Goal: Information Seeking & Learning: Learn about a topic

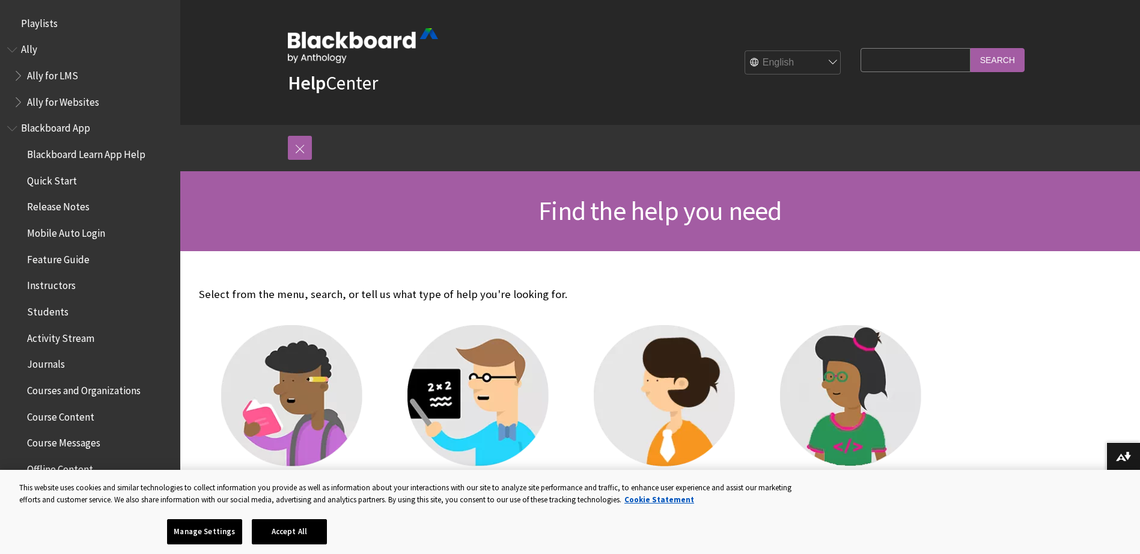
click at [870, 61] on input "Search Query" at bounding box center [915, 59] width 109 height 23
type input "announcements"
click at [971, 48] on input "Search" at bounding box center [998, 59] width 54 height 23
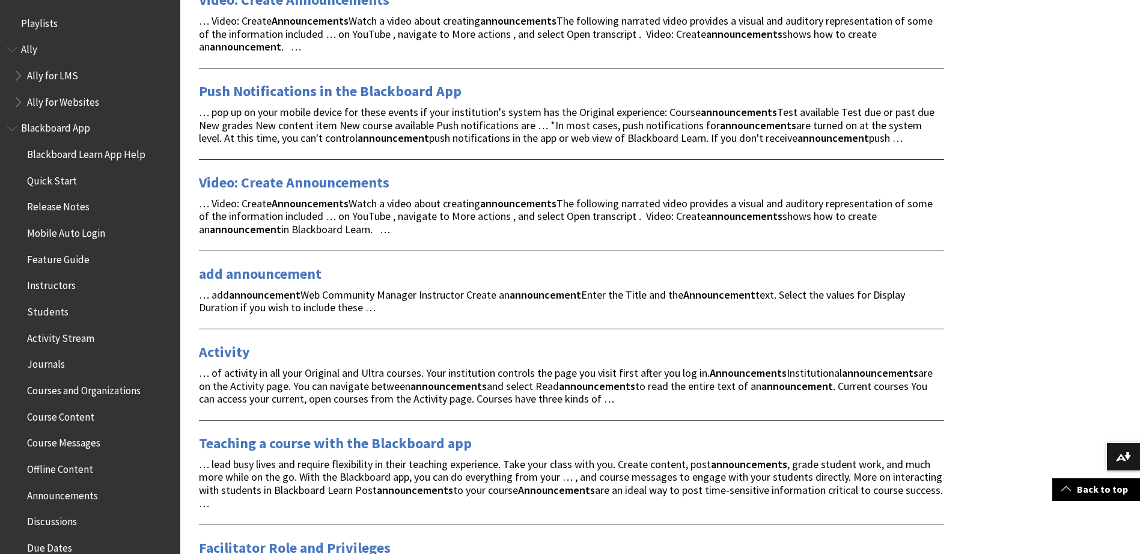
scroll to position [614, 0]
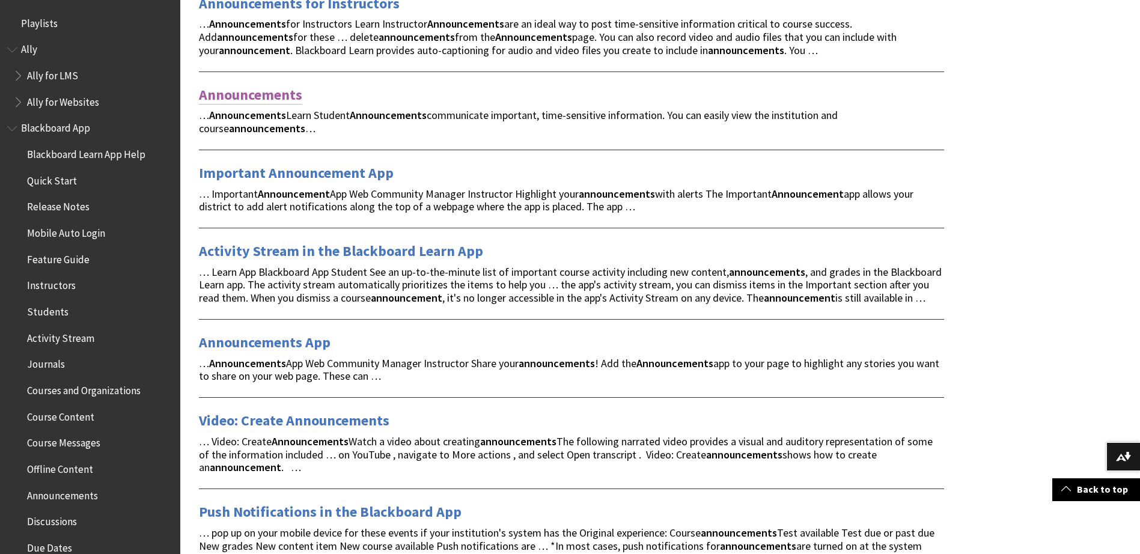
click at [240, 96] on link "Announcements" at bounding box center [250, 94] width 103 height 19
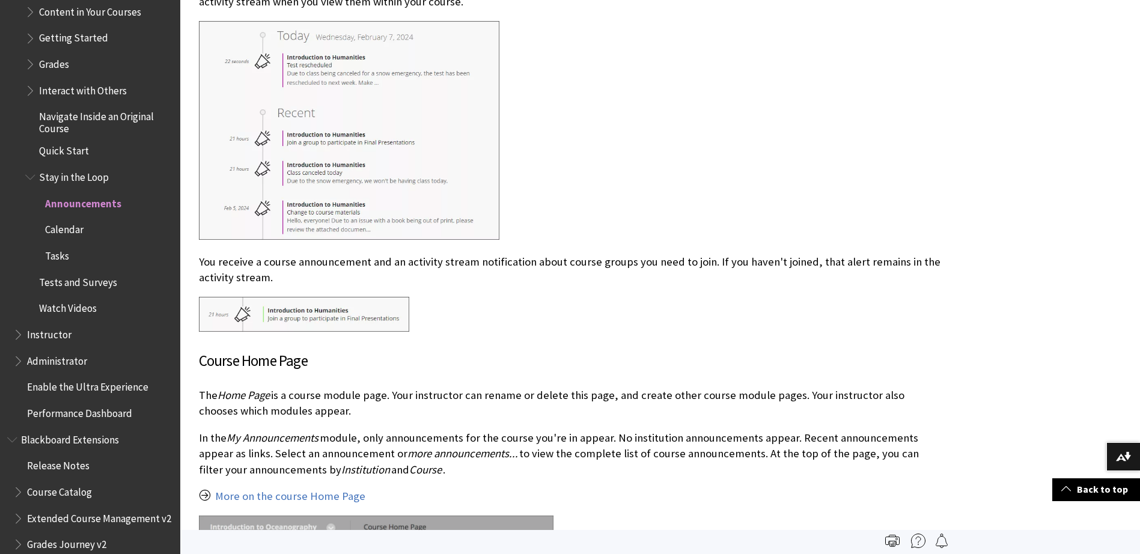
scroll to position [1529, 0]
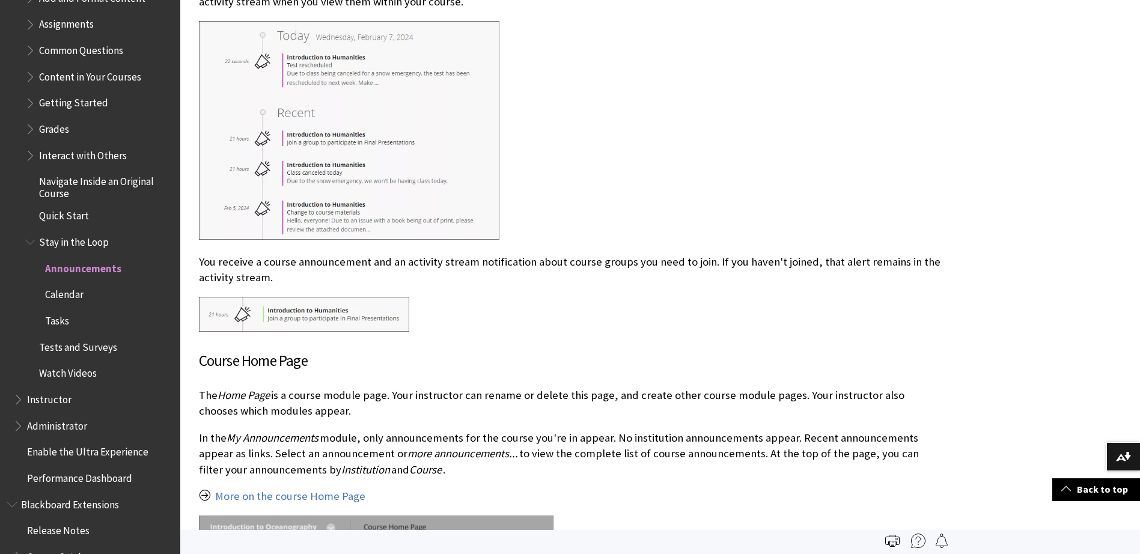
click at [85, 273] on span "Announcements" at bounding box center [83, 266] width 76 height 16
click at [85, 270] on span "Announcements" at bounding box center [83, 266] width 76 height 16
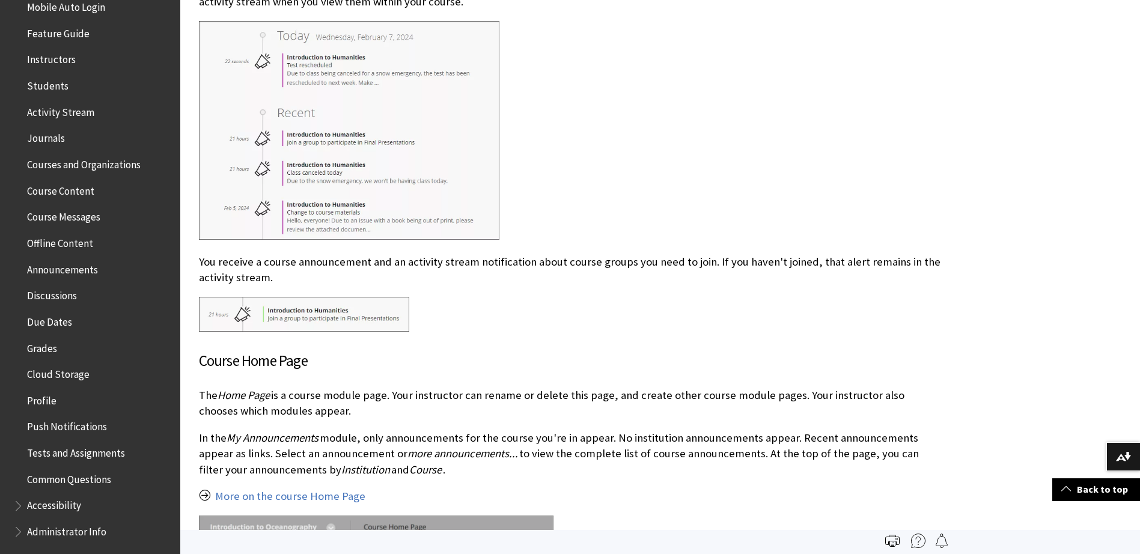
scroll to position [207, 0]
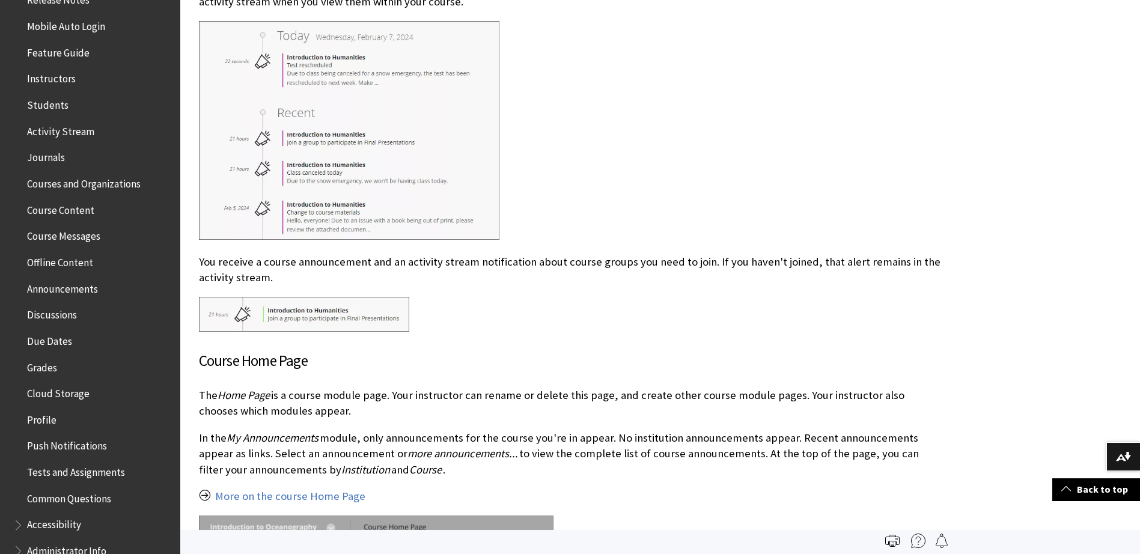
click at [79, 290] on span "Announcements" at bounding box center [62, 287] width 71 height 16
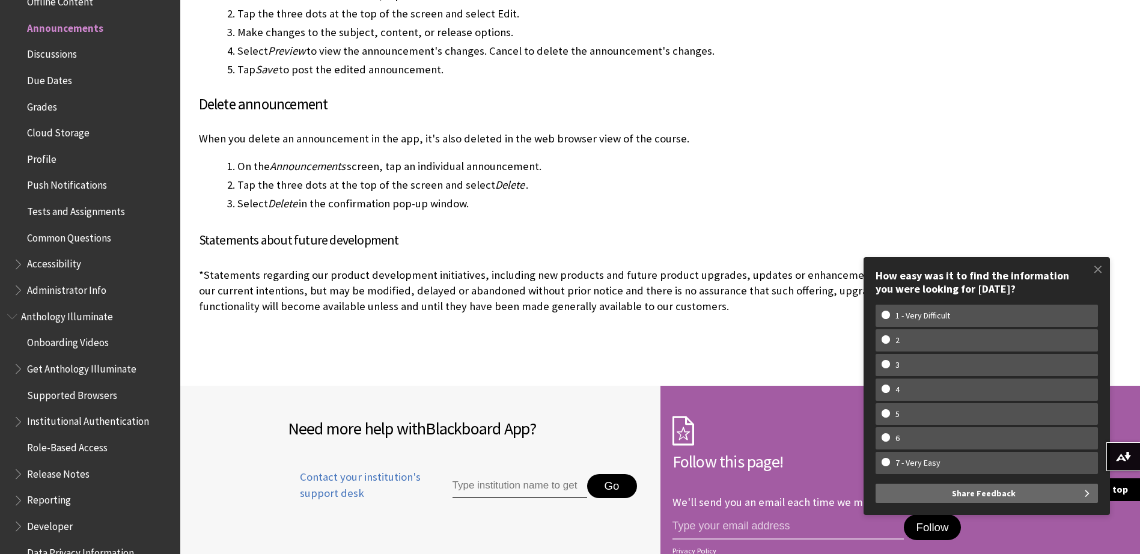
scroll to position [4133, 0]
